Goal: Task Accomplishment & Management: Use online tool/utility

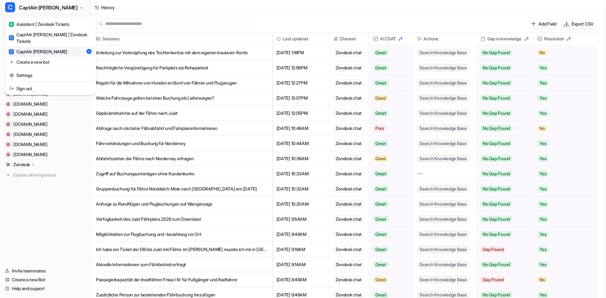
click at [44, 21] on div "A Assistent | Zendesk Tickets" at bounding box center [39, 24] width 60 height 7
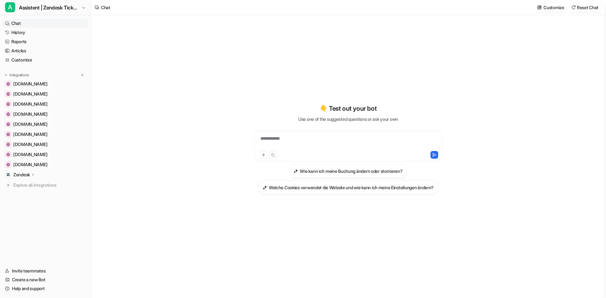
click at [22, 174] on p "Zendesk" at bounding box center [21, 175] width 17 height 6
drag, startPoint x: 29, startPoint y: 202, endPoint x: 41, endPoint y: 202, distance: 12.0
click at [29, 202] on p "AI Agent" at bounding box center [26, 202] width 17 height 6
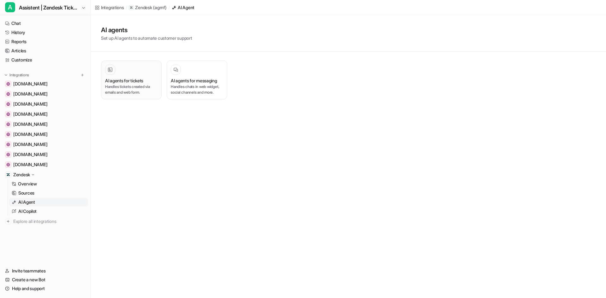
click at [142, 90] on p "Handles tickets created via emails and web form." at bounding box center [131, 89] width 52 height 11
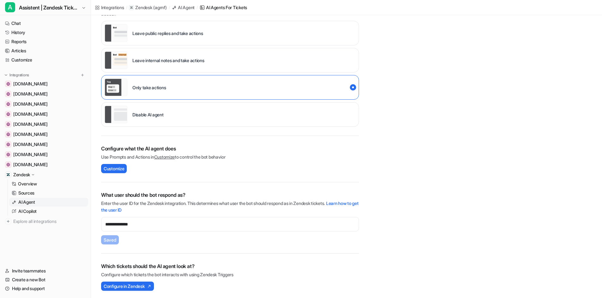
scroll to position [80, 0]
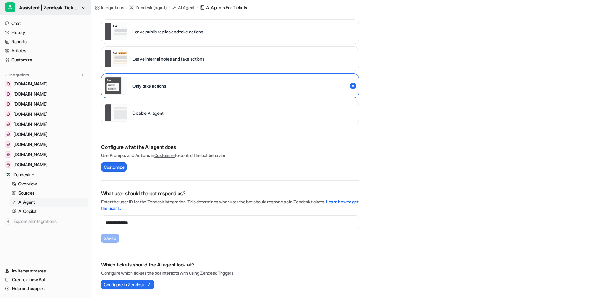
click at [37, 9] on span "Assistent | Zendesk Tickets" at bounding box center [49, 7] width 61 height 9
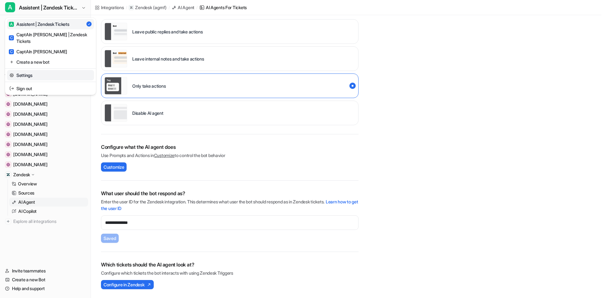
click at [24, 70] on link "Settings" at bounding box center [50, 75] width 87 height 10
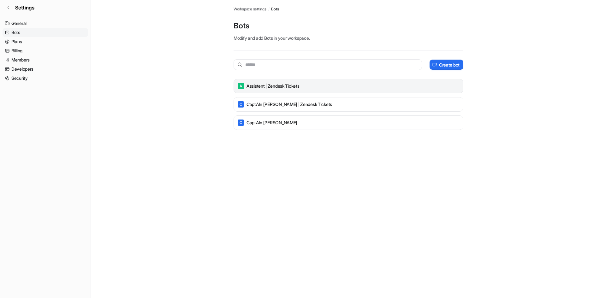
click at [265, 85] on p "Assistent | Zendesk Tickets" at bounding box center [273, 86] width 53 height 6
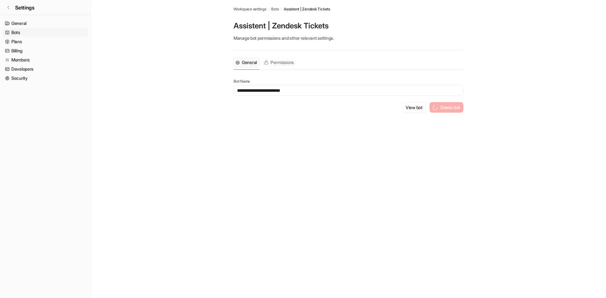
click at [280, 62] on span "Permissions" at bounding box center [282, 62] width 23 height 6
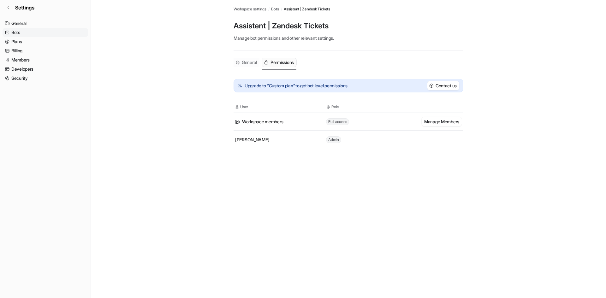
click at [246, 60] on span "General" at bounding box center [249, 62] width 15 height 6
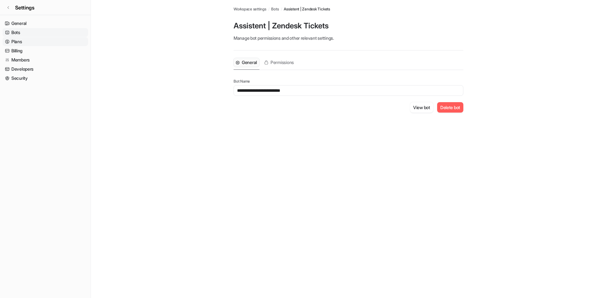
click at [29, 39] on link "Plans" at bounding box center [46, 41] width 86 height 9
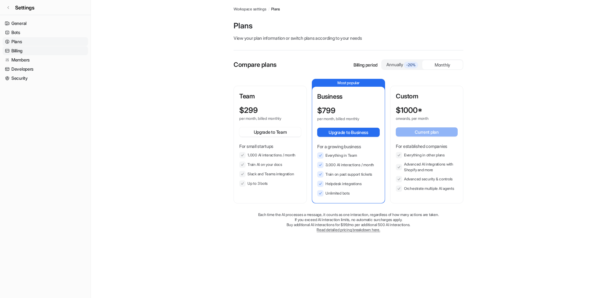
click at [22, 49] on link "Billing" at bounding box center [46, 50] width 86 height 9
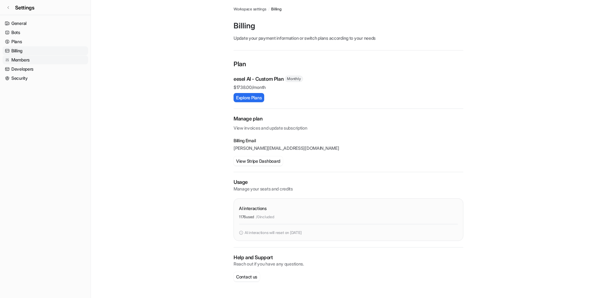
click at [25, 60] on link "Members" at bounding box center [46, 60] width 86 height 9
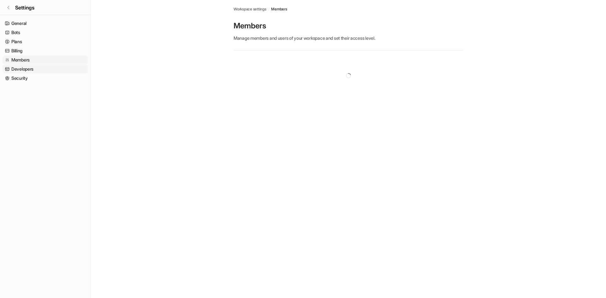
click at [26, 71] on link "Developers" at bounding box center [46, 69] width 86 height 9
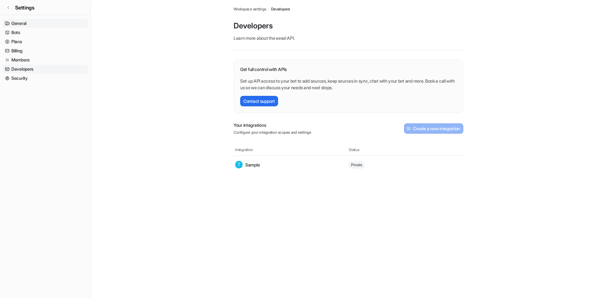
click at [31, 21] on link "General" at bounding box center [46, 23] width 86 height 9
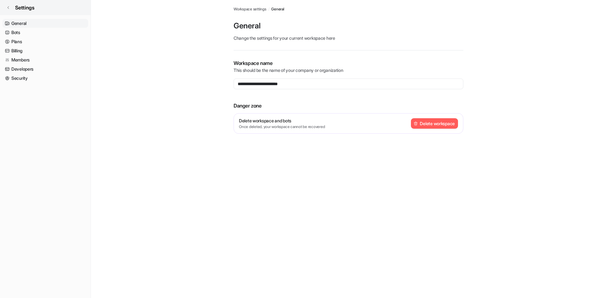
click at [5, 8] on link "Settings" at bounding box center [45, 7] width 91 height 15
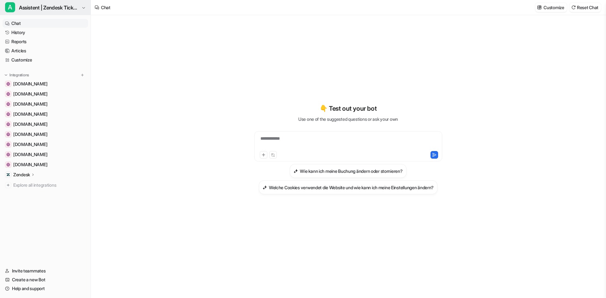
click at [51, 9] on span "Assistent | Zendesk Tickets" at bounding box center [49, 7] width 61 height 9
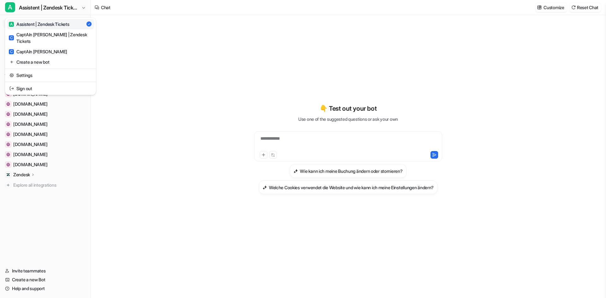
click at [410, 129] on div "**********" at bounding box center [303, 149] width 606 height 298
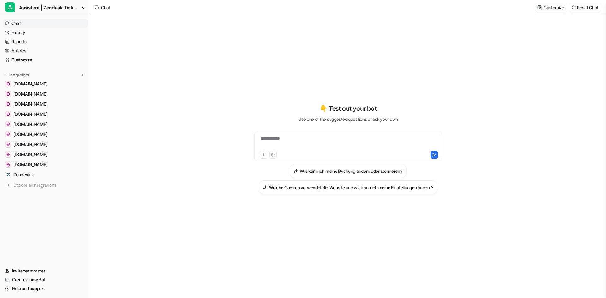
click at [413, 138] on div "**********" at bounding box center [348, 142] width 185 height 15
paste div
drag, startPoint x: 289, startPoint y: 144, endPoint x: 219, endPoint y: 134, distance: 70.9
click at [219, 134] on div "**********" at bounding box center [348, 156] width 515 height 283
